Goal: Task Accomplishment & Management: Use online tool/utility

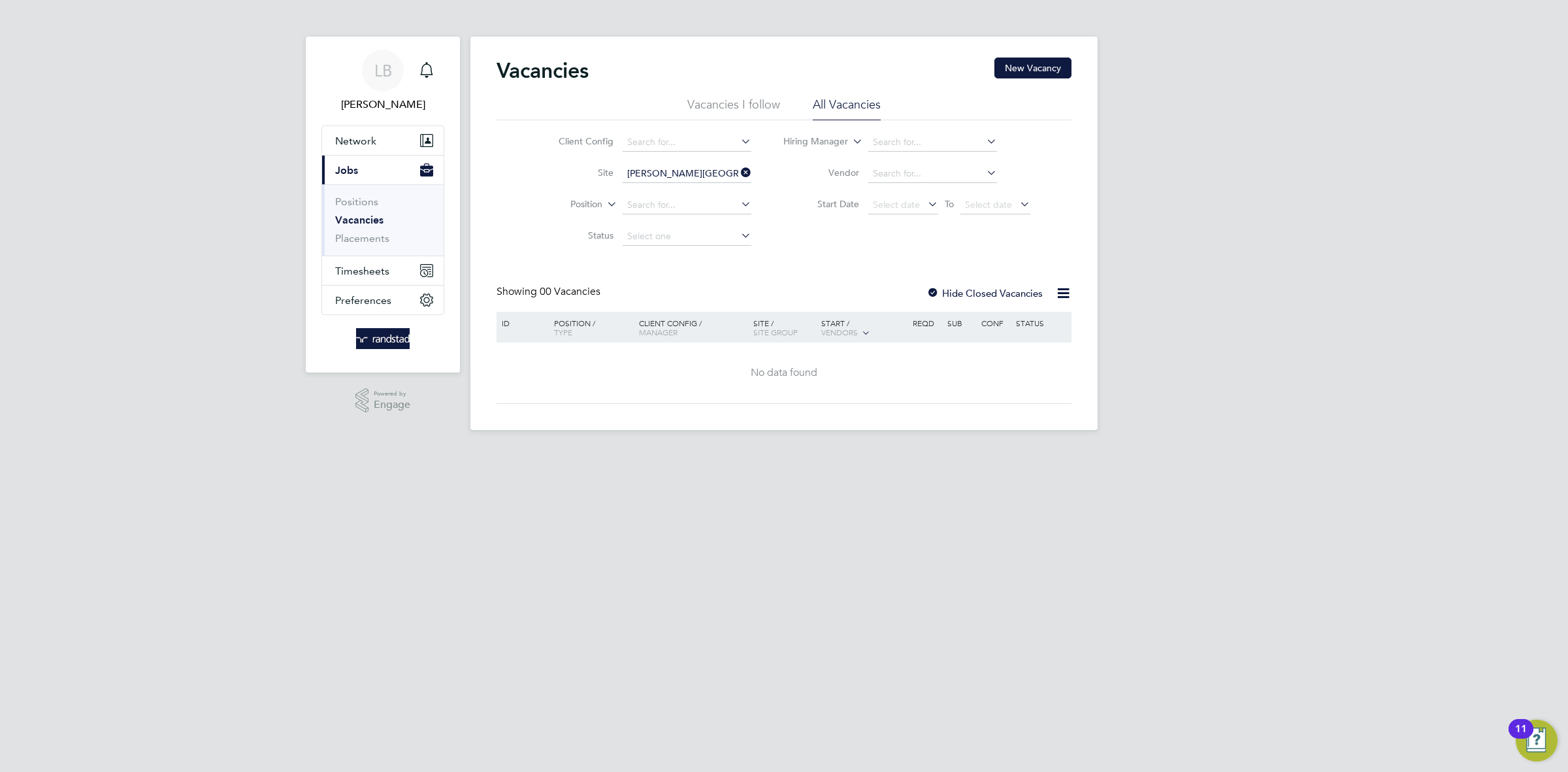
click at [738, 174] on icon at bounding box center [738, 173] width 0 height 18
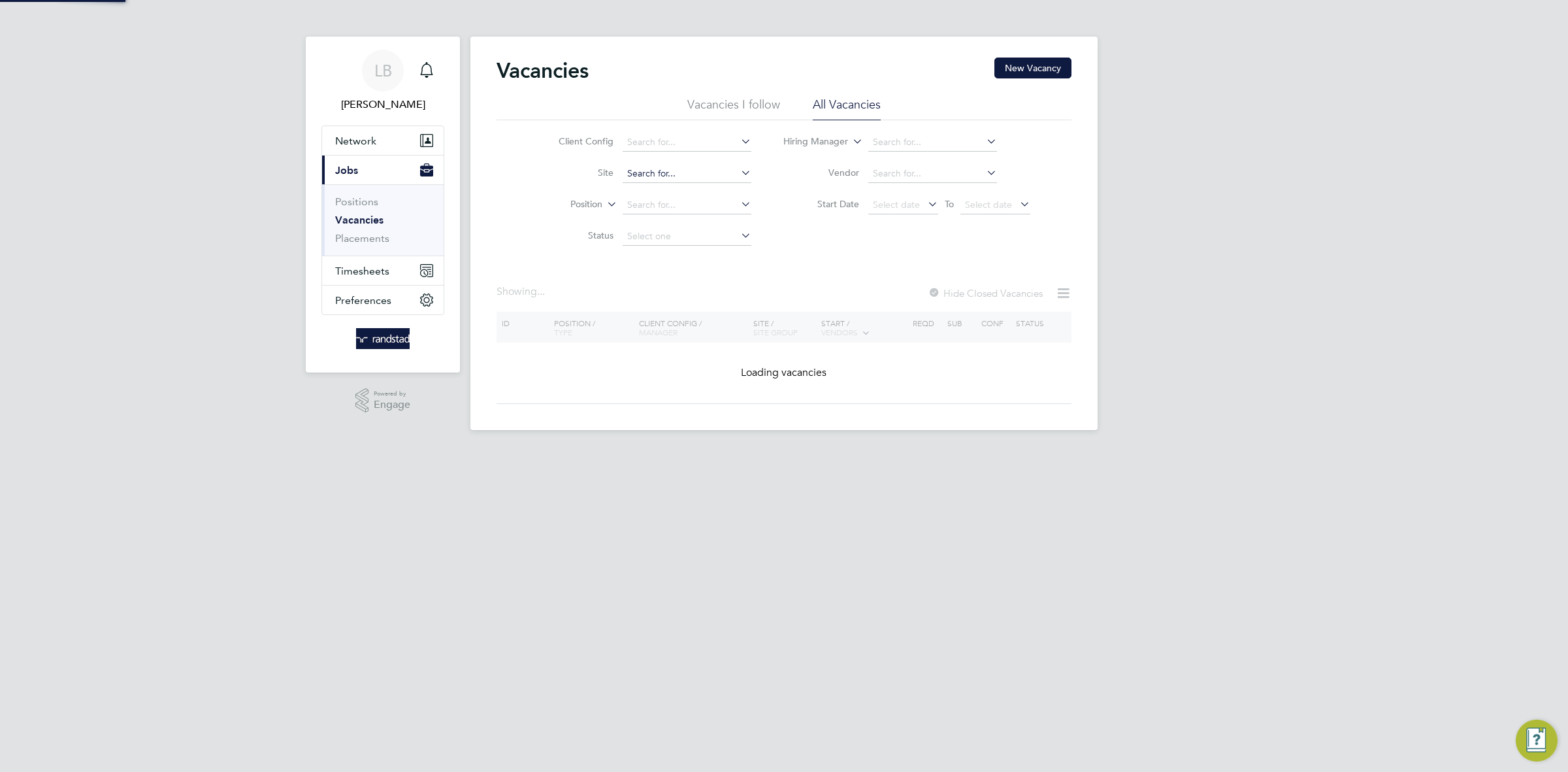
click at [701, 167] on input at bounding box center [687, 174] width 128 height 18
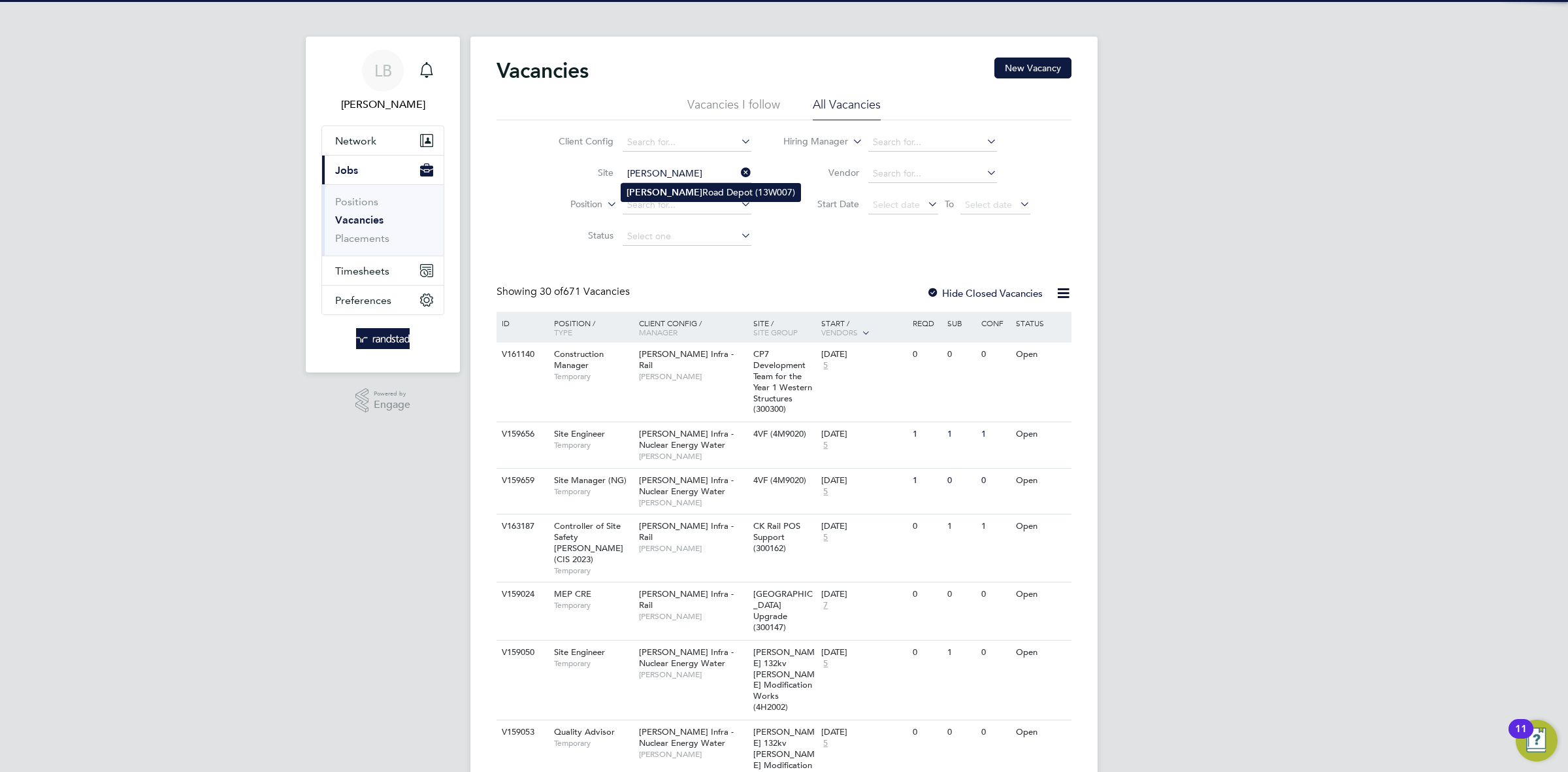
click at [710, 189] on li "[PERSON_NAME][GEOGRAPHIC_DATA] (13W007)" at bounding box center [710, 192] width 179 height 18
type input "[PERSON_NAME][GEOGRAPHIC_DATA] (13W007)"
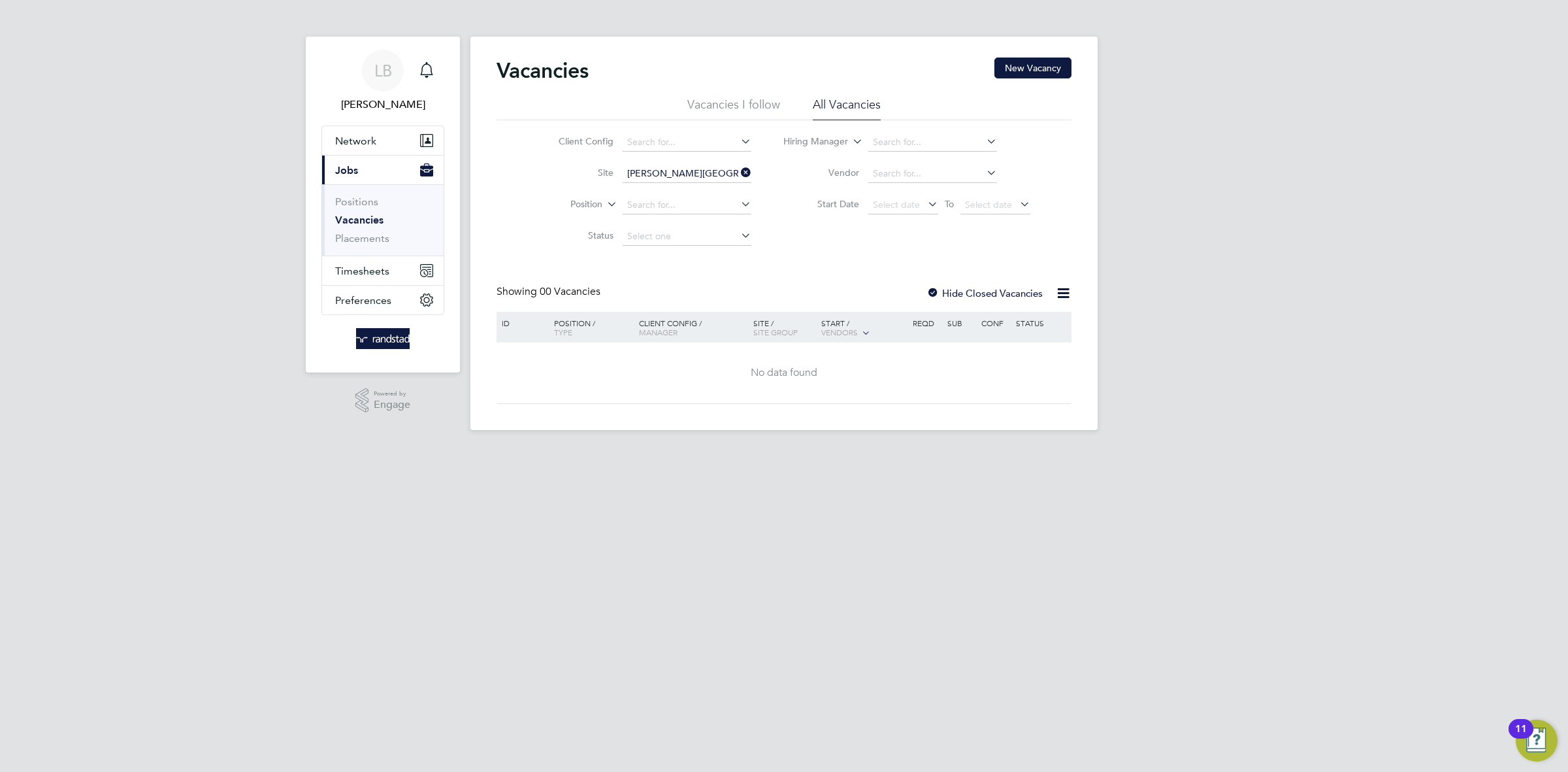
click at [964, 296] on label "Hide Closed Vacancies" at bounding box center [985, 292] width 116 height 12
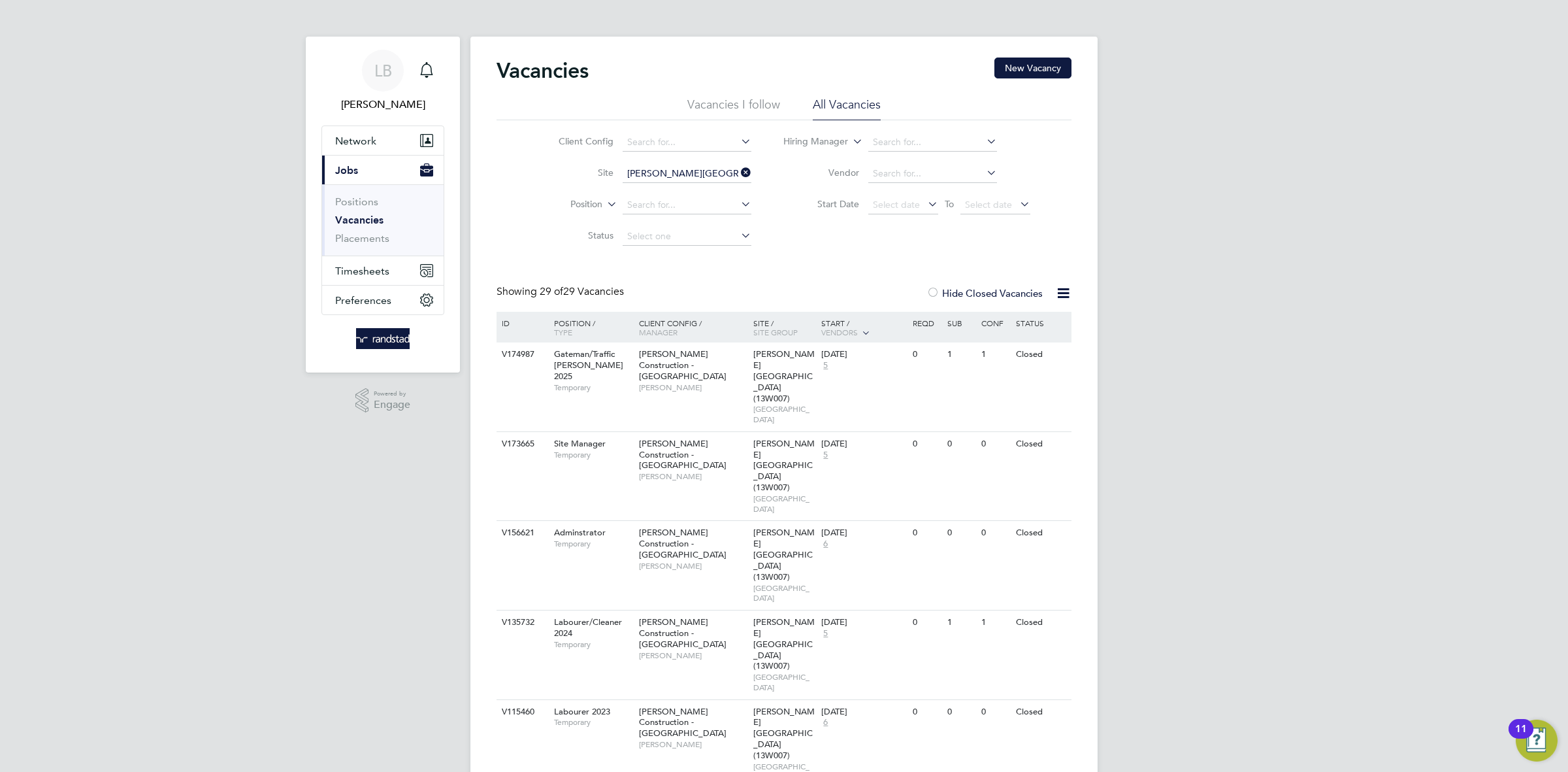
click at [732, 170] on input "[PERSON_NAME][GEOGRAPHIC_DATA] (13W007)" at bounding box center [687, 174] width 128 height 18
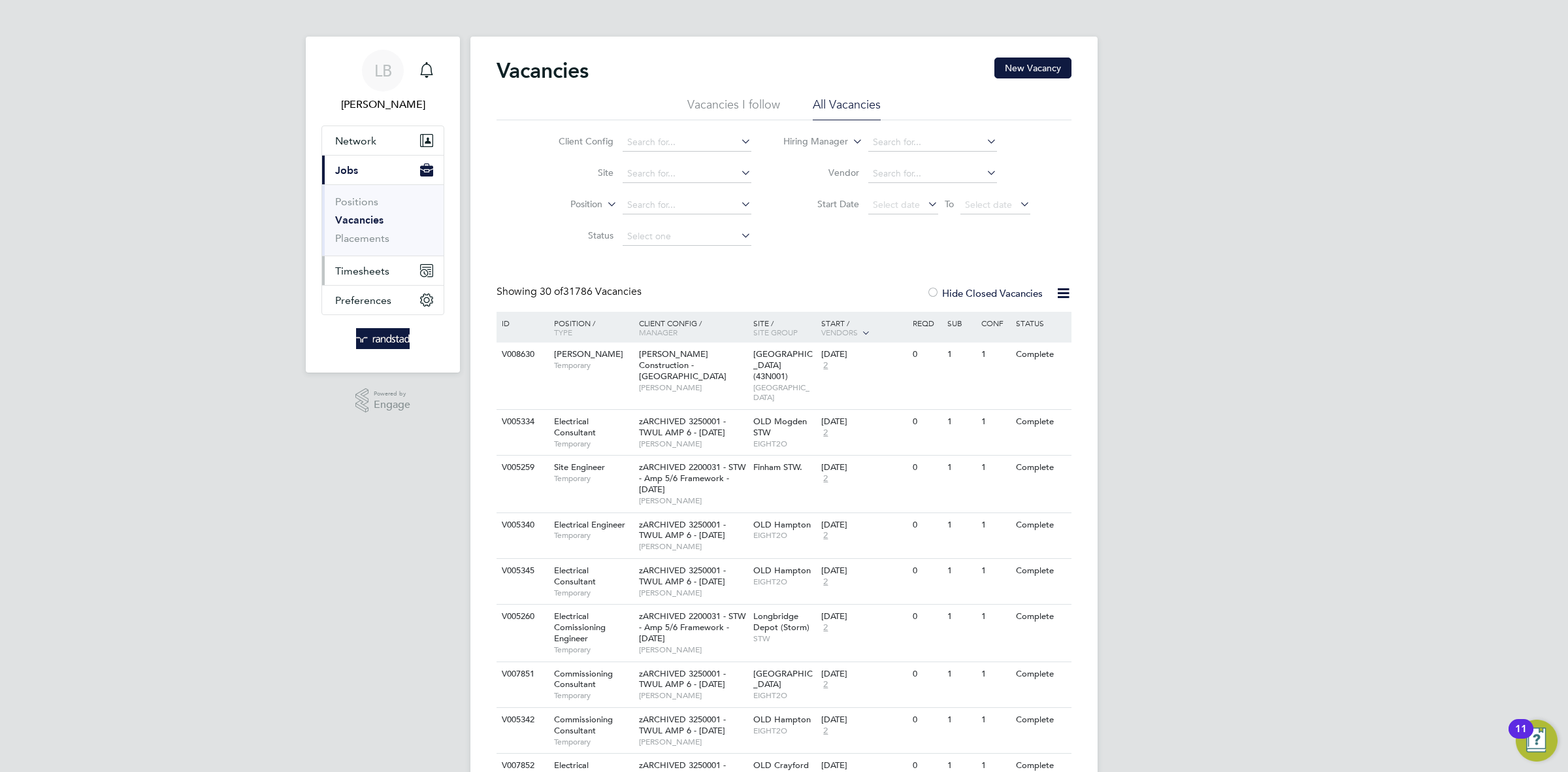
click at [385, 266] on span "Timesheets" at bounding box center [362, 270] width 54 height 12
click at [390, 70] on span "LB" at bounding box center [383, 70] width 18 height 17
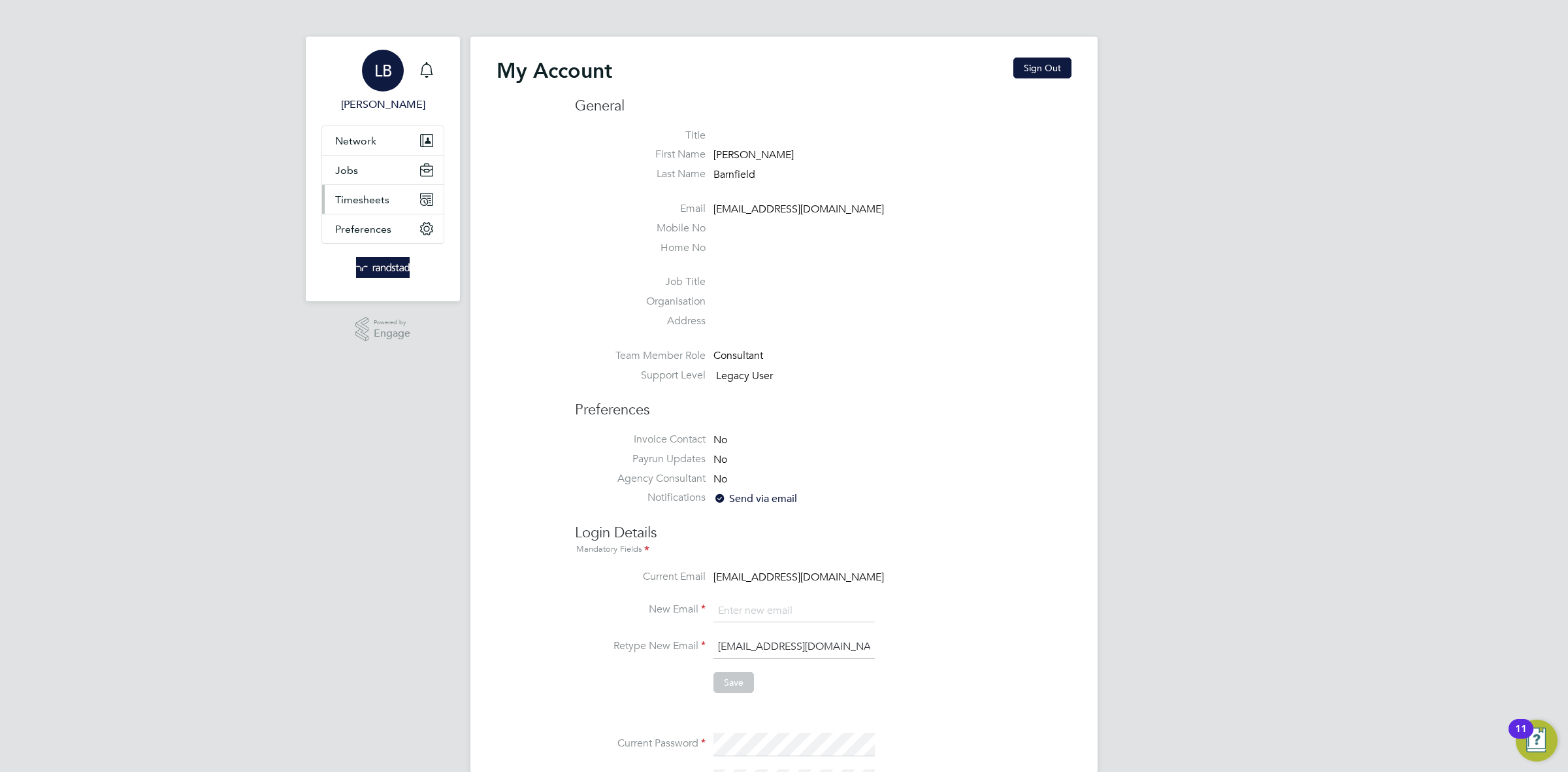
click at [388, 192] on button "Timesheets" at bounding box center [383, 199] width 121 height 29
click at [376, 241] on li "Timesheets" at bounding box center [384, 234] width 98 height 18
click at [372, 228] on link "Timesheets" at bounding box center [362, 231] width 54 height 12
